Goal: Complete application form

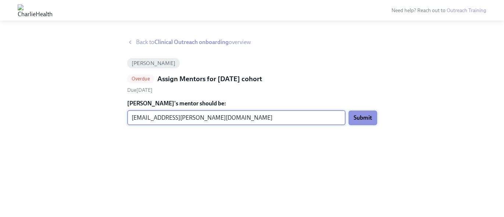
type input "[EMAIL_ADDRESS][PERSON_NAME][DOMAIN_NAME]"
click at [362, 117] on span "Submit" at bounding box center [363, 117] width 18 height 7
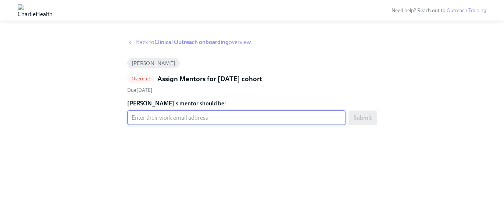
click at [173, 120] on input "[PERSON_NAME]'s mentor should be:" at bounding box center [236, 118] width 219 height 15
paste input "[PERSON_NAME][EMAIL_ADDRESS][PERSON_NAME][DOMAIN_NAME]"
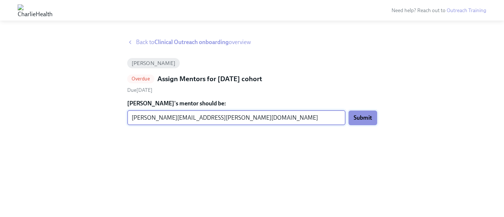
type input "[PERSON_NAME][EMAIL_ADDRESS][PERSON_NAME][DOMAIN_NAME]"
click at [359, 124] on button "Submit" at bounding box center [363, 118] width 29 height 15
